Goal: Task Accomplishment & Management: Use online tool/utility

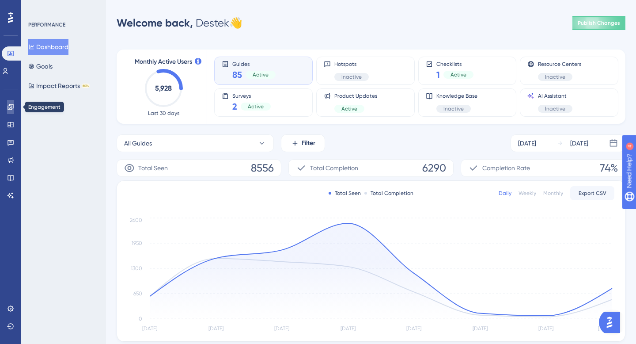
click at [14, 103] on link at bounding box center [10, 107] width 7 height 14
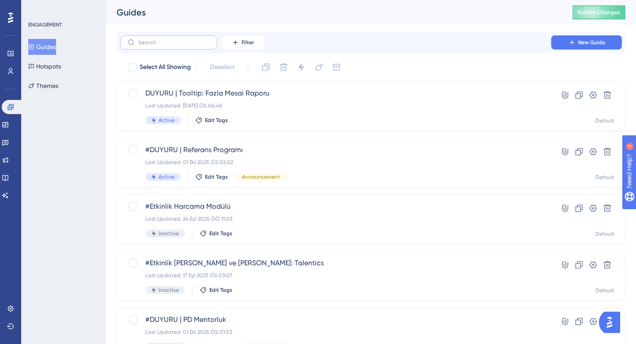
click at [152, 46] on label at bounding box center [168, 42] width 97 height 14
click at [152, 46] on input "text" at bounding box center [174, 42] width 72 height 6
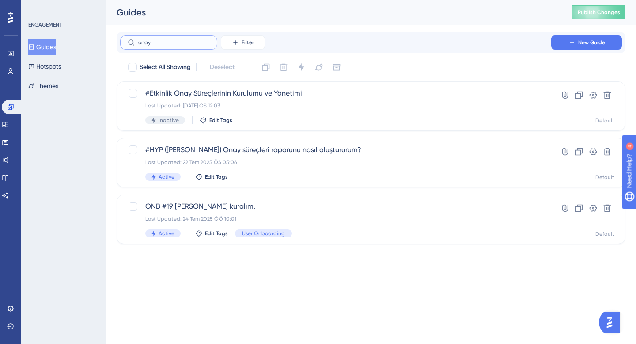
type input "onay s"
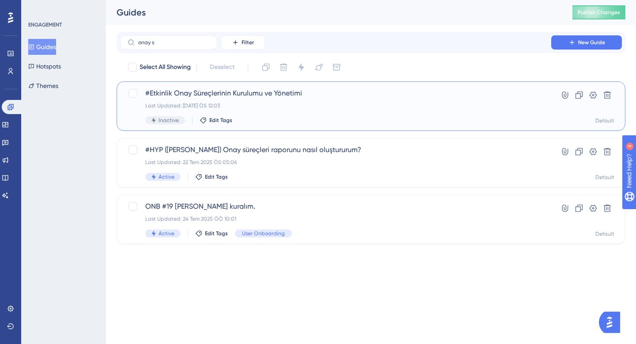
click at [274, 104] on div "Last Updated: 01 Eki 2025 ÖS 12:03" at bounding box center [335, 105] width 381 height 7
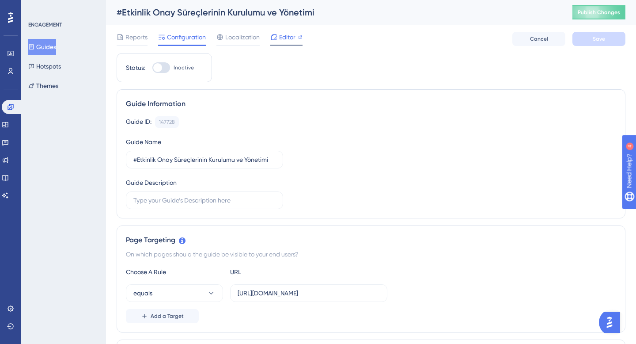
click at [289, 45] on div at bounding box center [286, 45] width 32 height 1
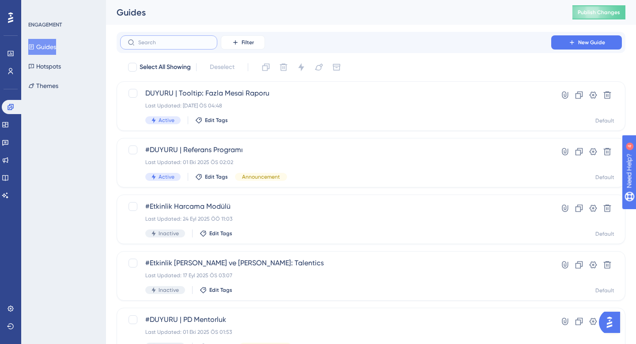
click at [158, 42] on input "text" at bounding box center [174, 42] width 72 height 6
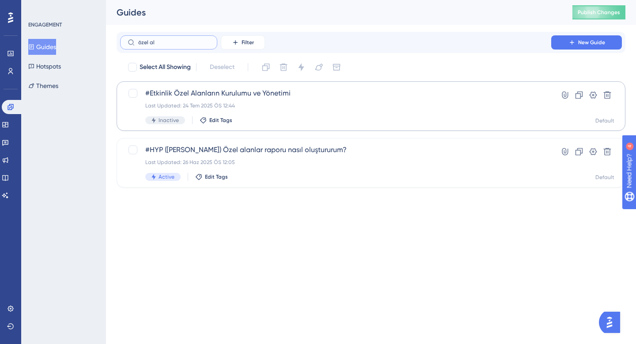
type input "özel al"
click at [259, 103] on div "Last Updated: 24 Tem 2025 ÖS 12:44" at bounding box center [335, 105] width 381 height 7
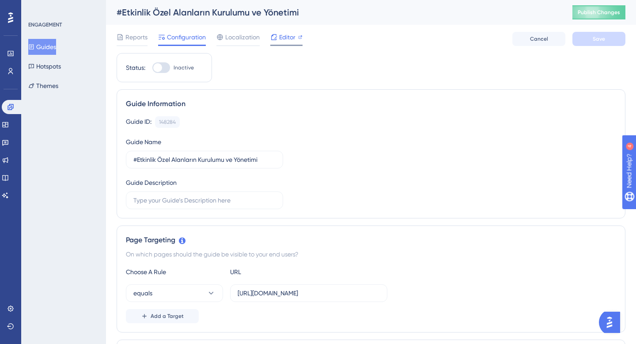
click at [284, 37] on span "Editor" at bounding box center [287, 37] width 16 height 11
click at [593, 16] on button "Publish Changes" at bounding box center [599, 12] width 53 height 14
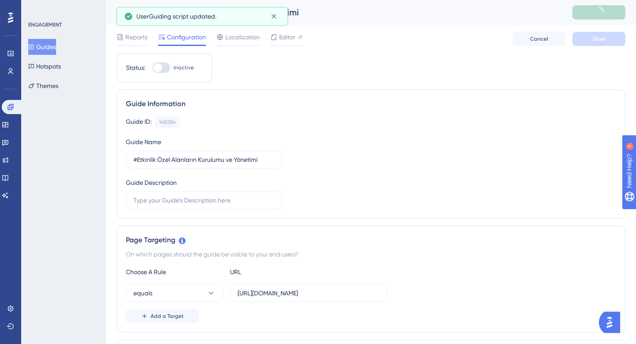
click at [157, 70] on div at bounding box center [157, 67] width 9 height 9
click at [152, 68] on input "Inactive" at bounding box center [152, 68] width 0 height 0
checkbox input "true"
click at [600, 44] on button "Save" at bounding box center [599, 39] width 53 height 14
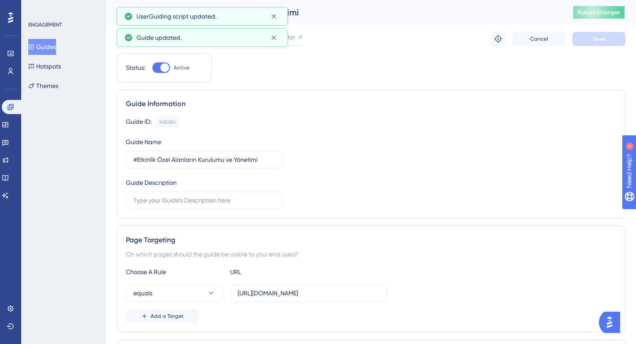
click at [604, 9] on span "Publish Changes" at bounding box center [599, 12] width 42 height 7
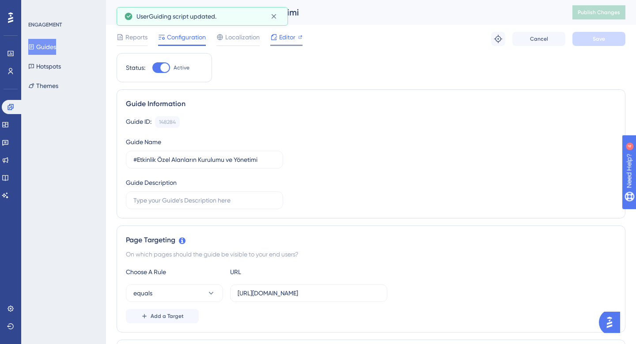
click at [292, 38] on span "Editor" at bounding box center [287, 37] width 16 height 11
